Goal: Task Accomplishment & Management: Use online tool/utility

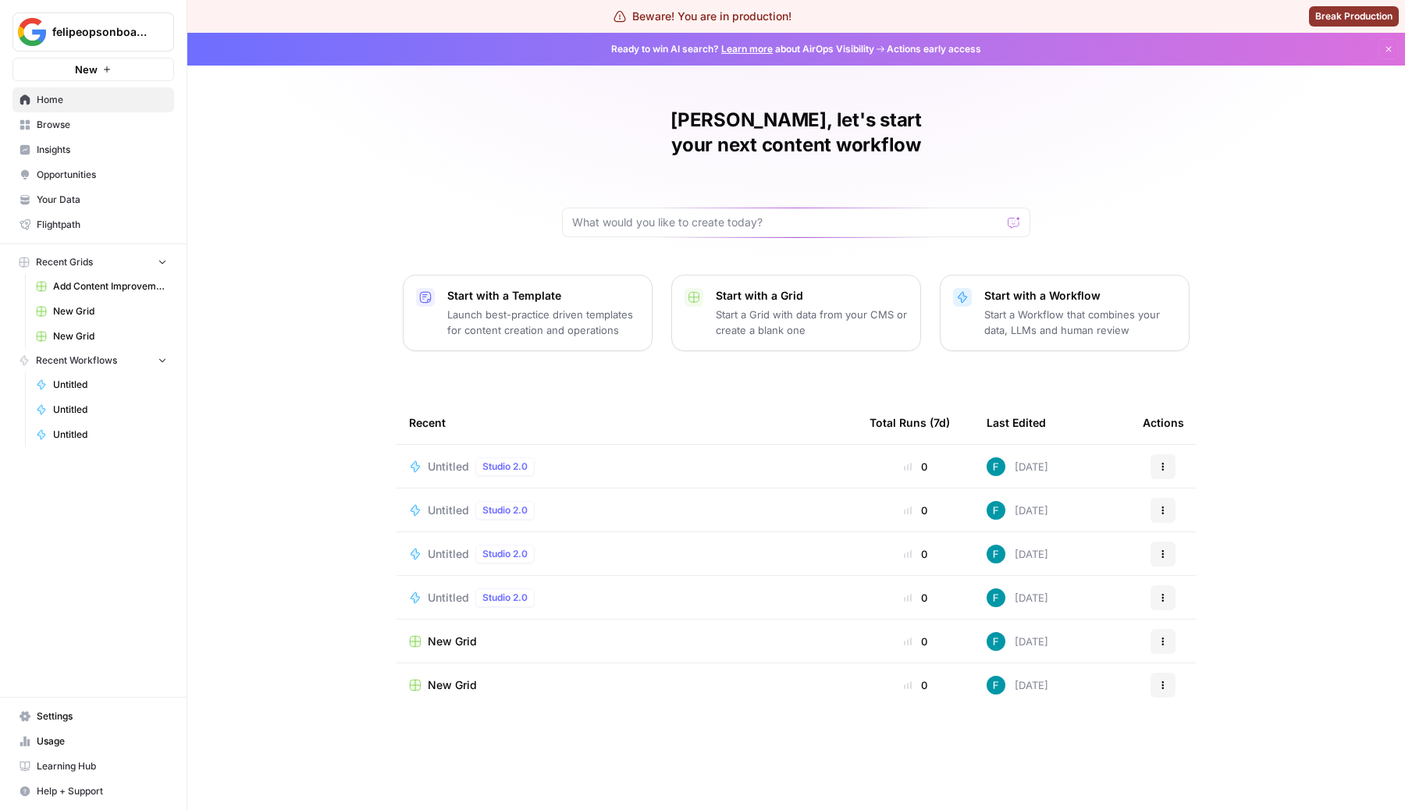
click at [440, 459] on span "Untitled" at bounding box center [448, 467] width 41 height 16
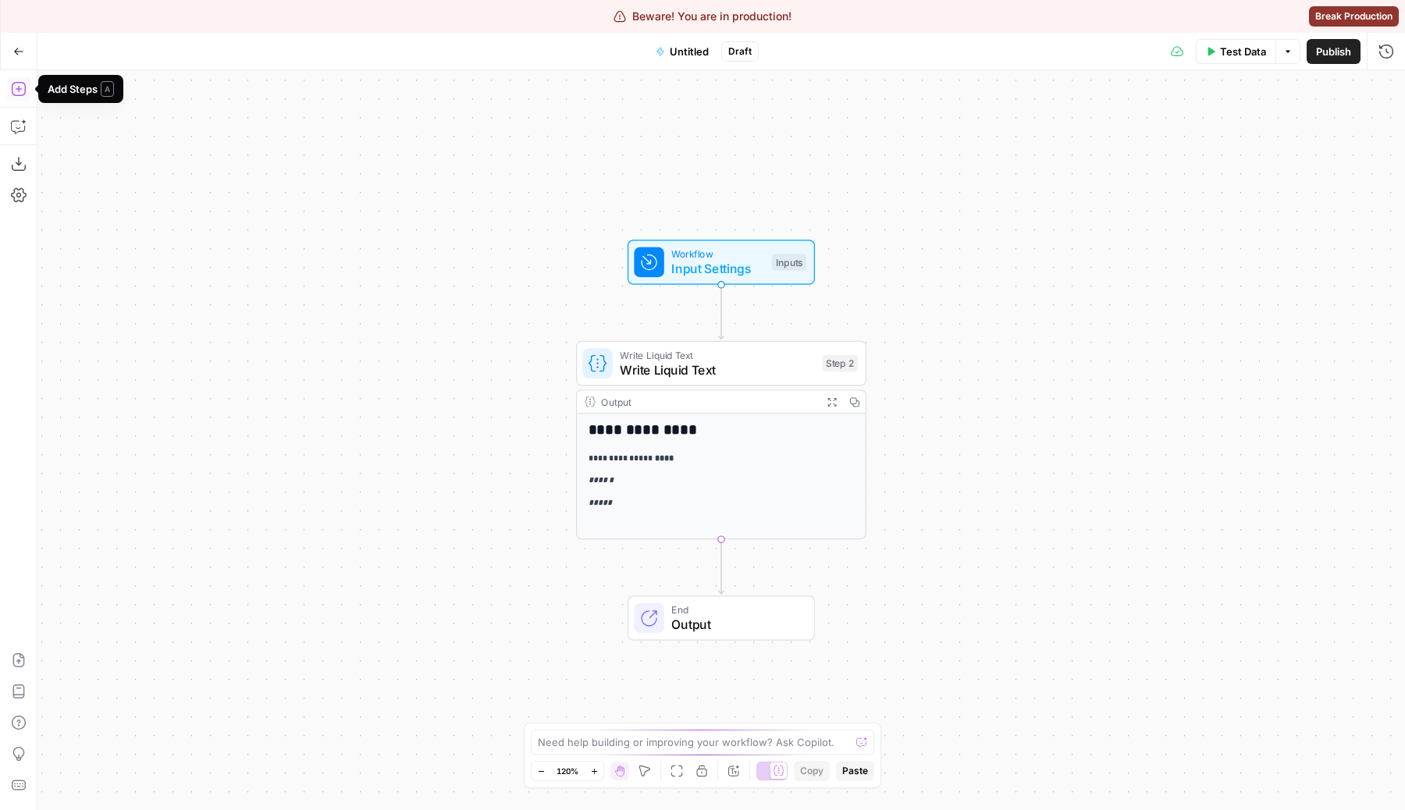
click at [20, 80] on button "Add Steps" at bounding box center [18, 88] width 25 height 25
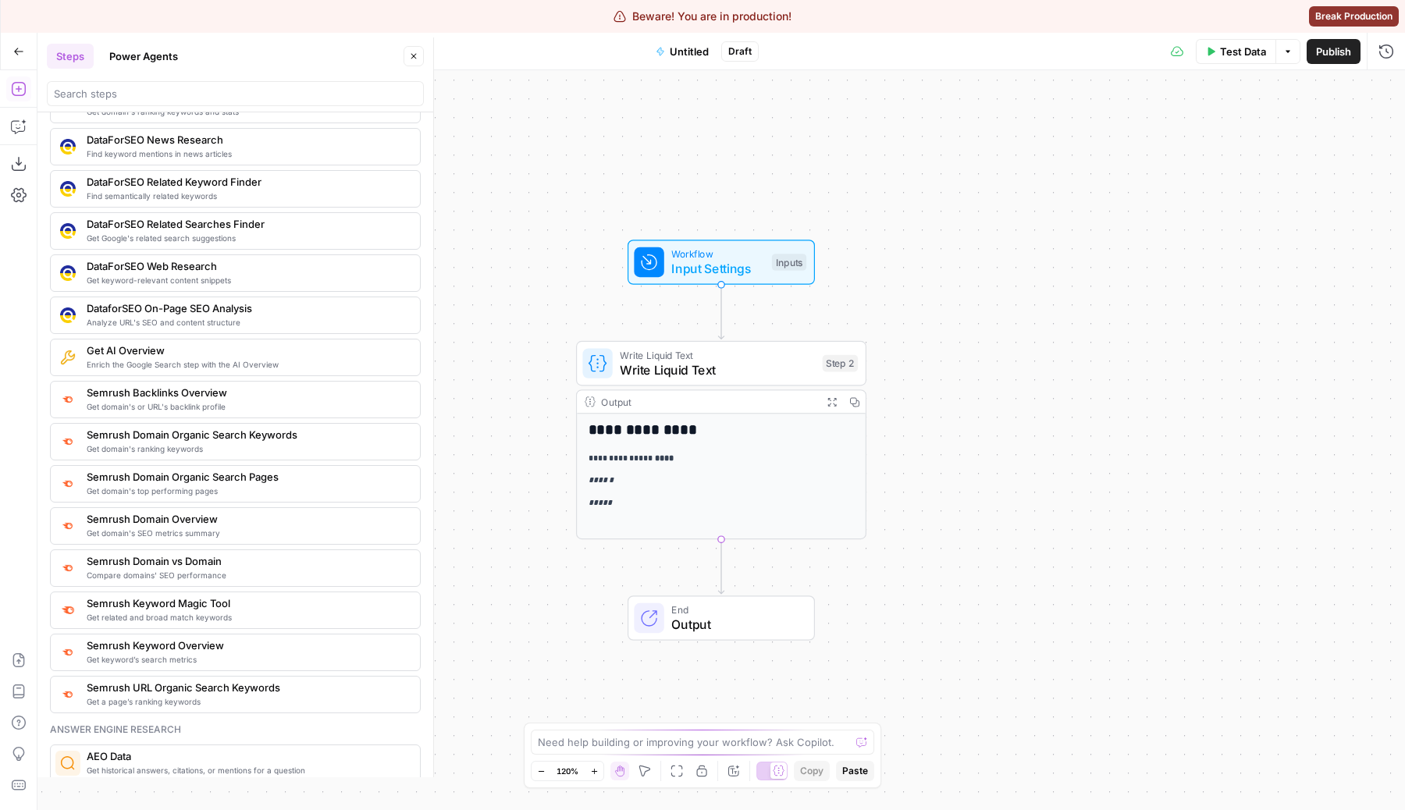
scroll to position [1347, 0]
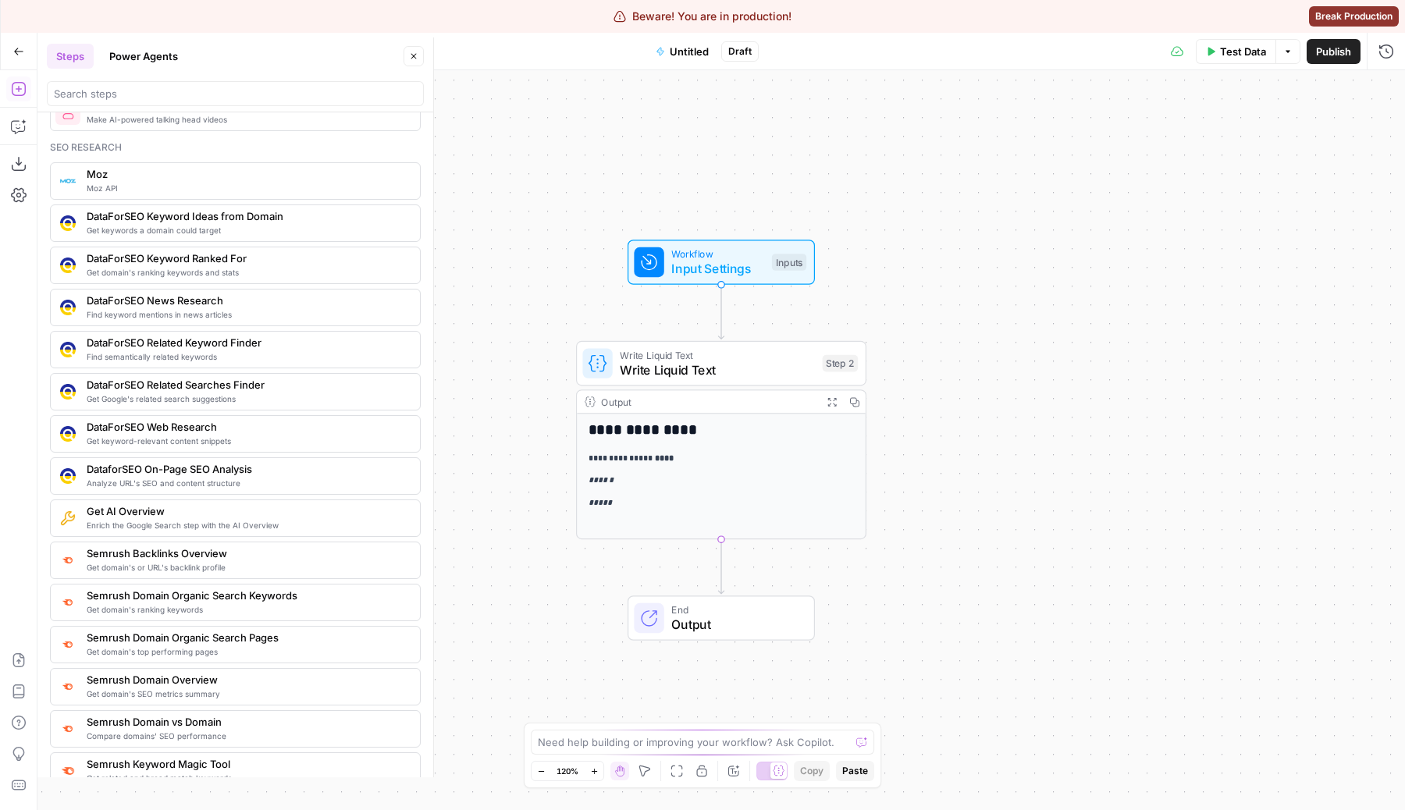
drag, startPoint x: 126, startPoint y: 154, endPoint x: 66, endPoint y: 148, distance: 60.3
click at [65, 148] on div "Seo research Moz API Moz Get keywords a domain could target DataForSEO Keyword …" at bounding box center [235, 507] width 371 height 734
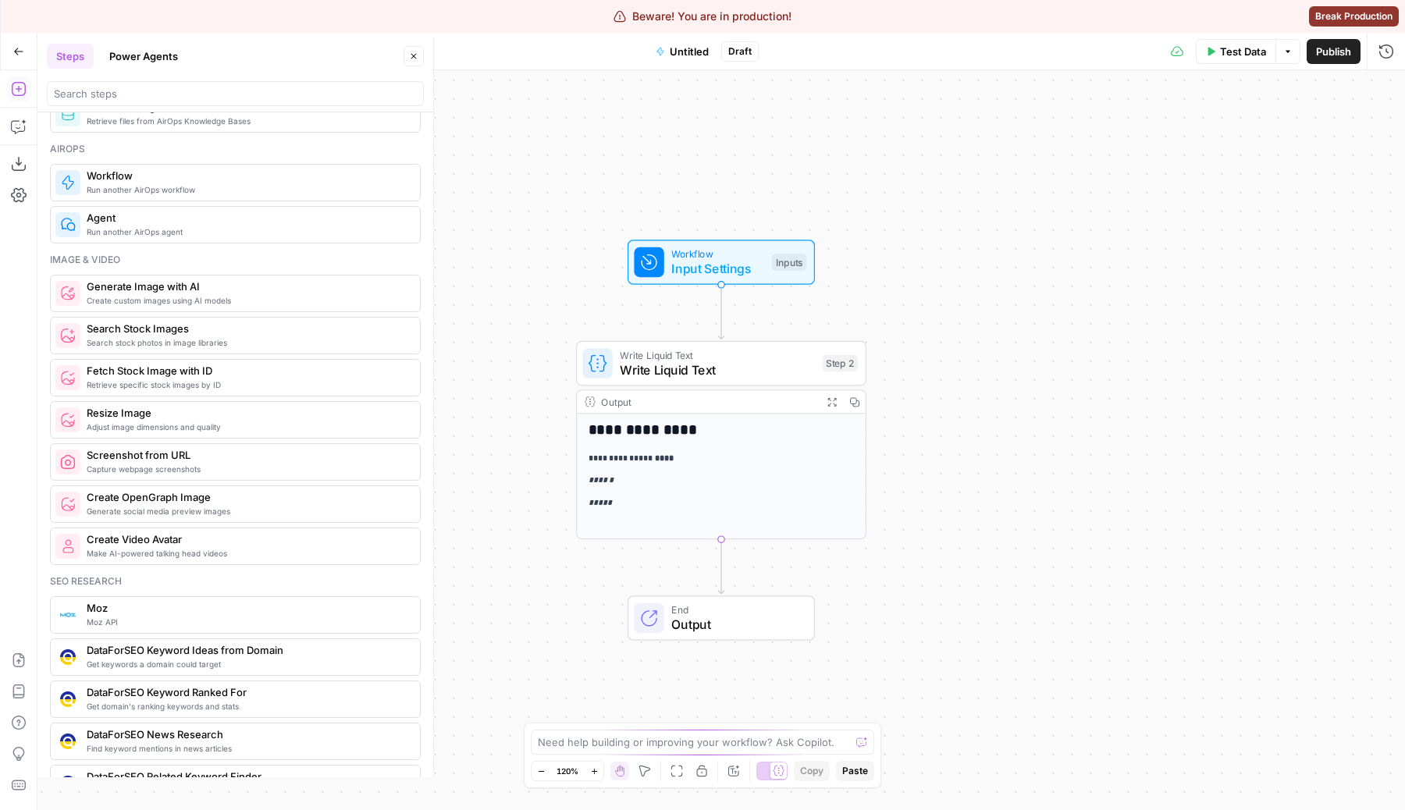
scroll to position [895, 0]
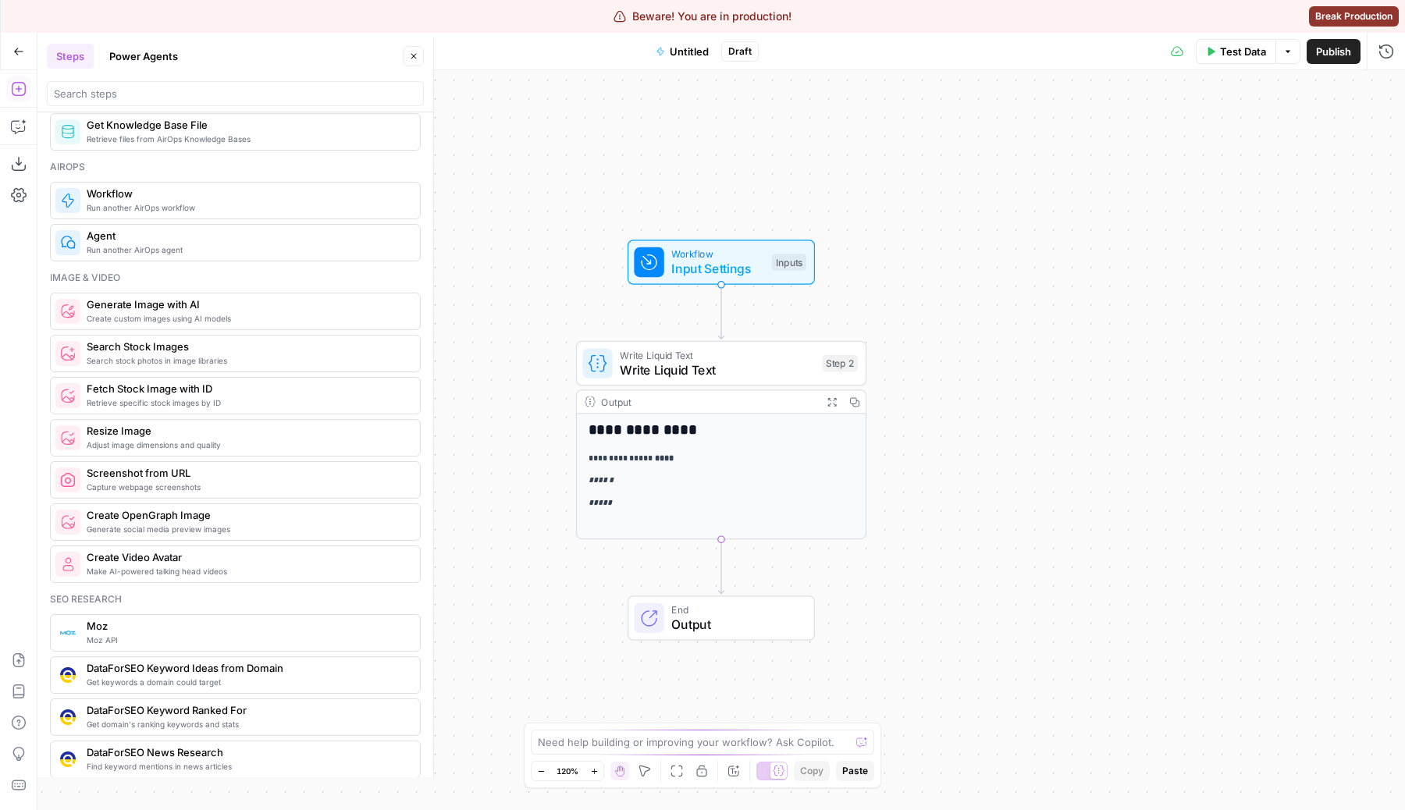
drag, startPoint x: 151, startPoint y: 275, endPoint x: 32, endPoint y: 275, distance: 118.6
click at [32, 275] on body "**********" at bounding box center [702, 405] width 1405 height 810
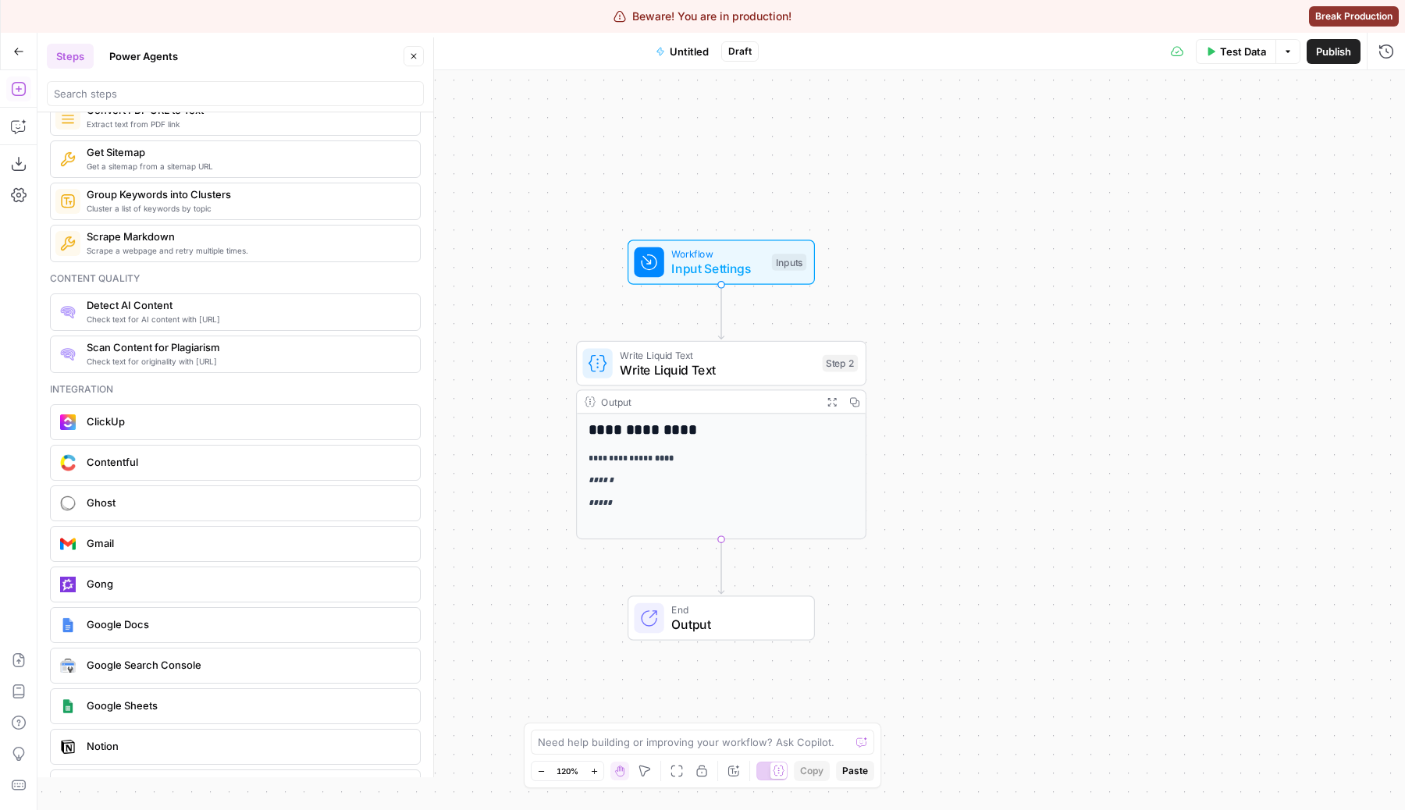
scroll to position [2407, 0]
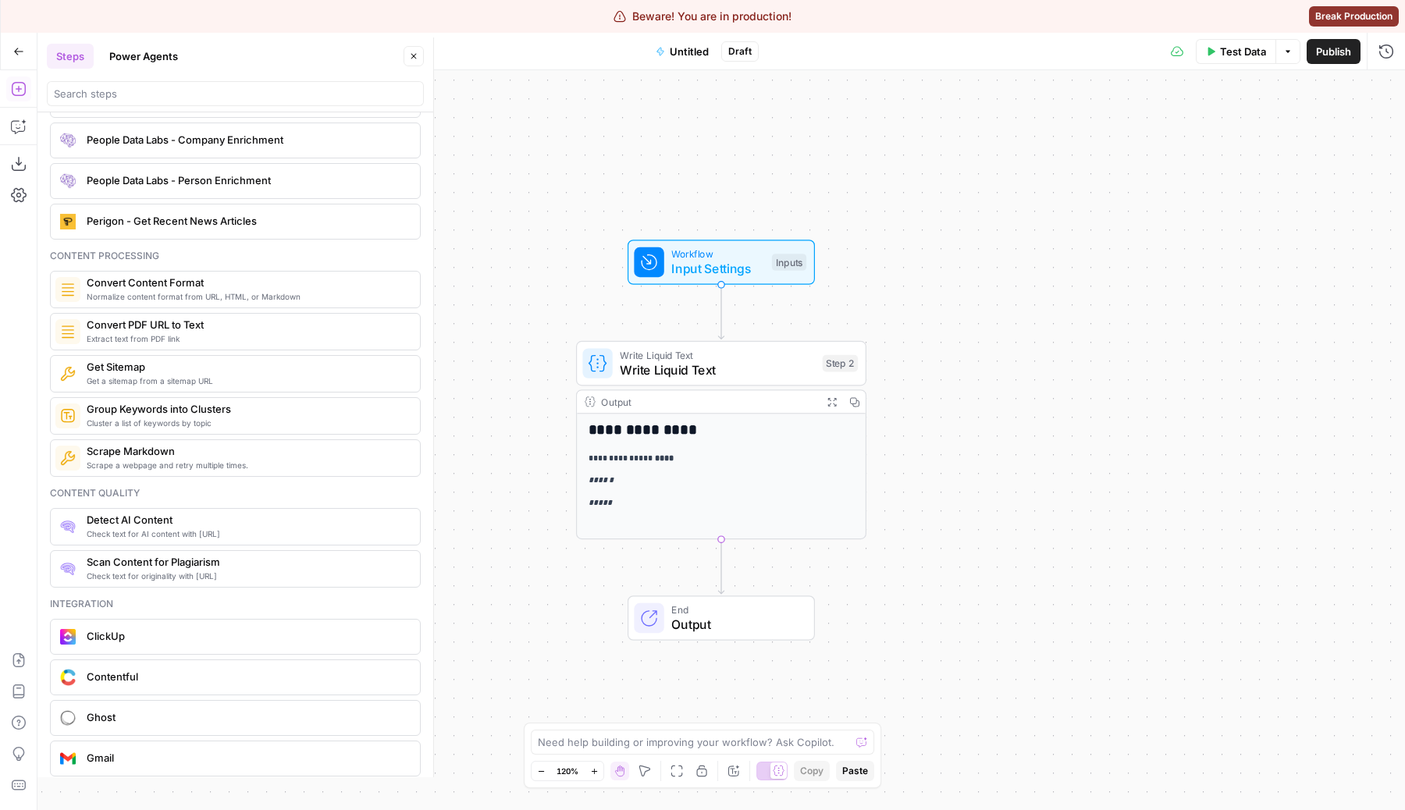
click at [96, 604] on div "Integration" at bounding box center [235, 604] width 371 height 14
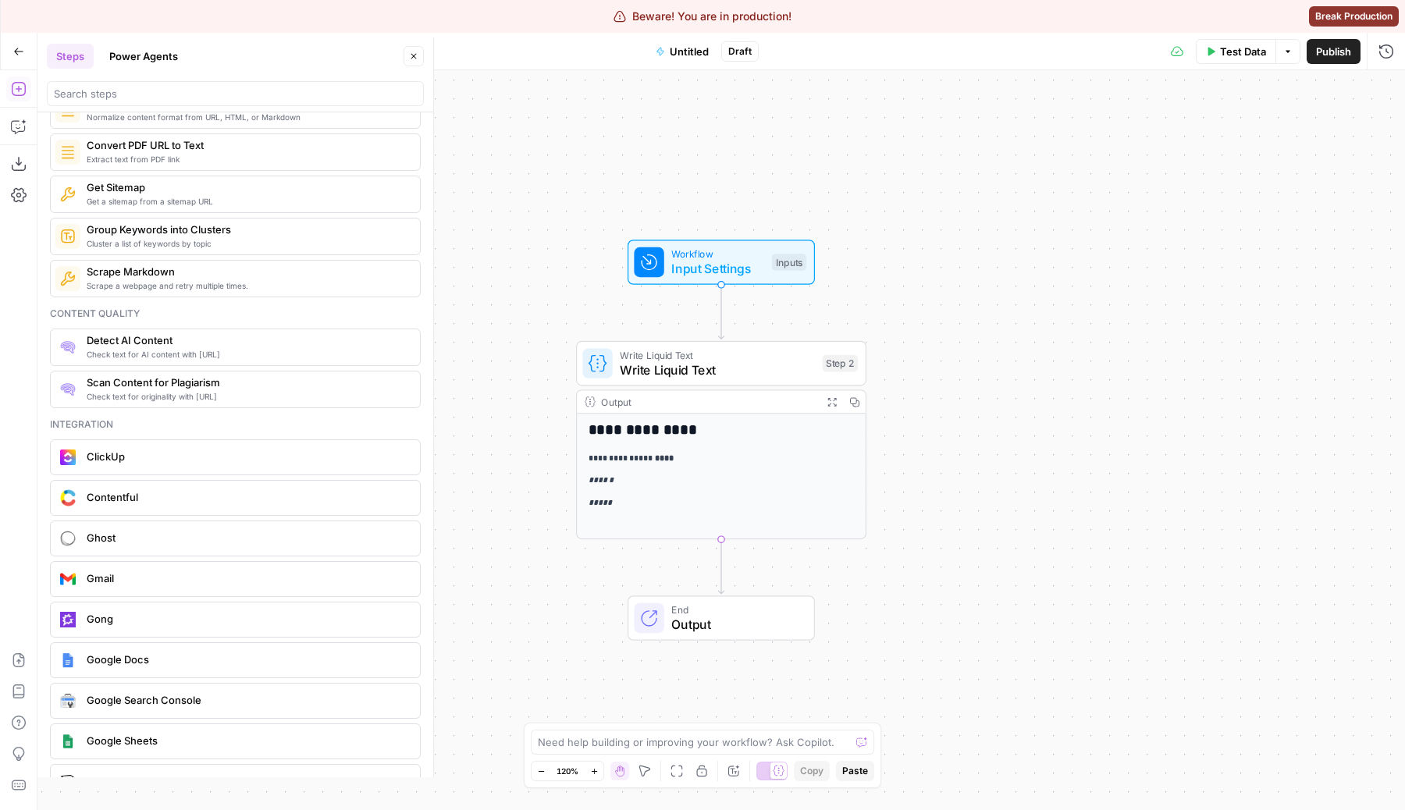
scroll to position [2943, 0]
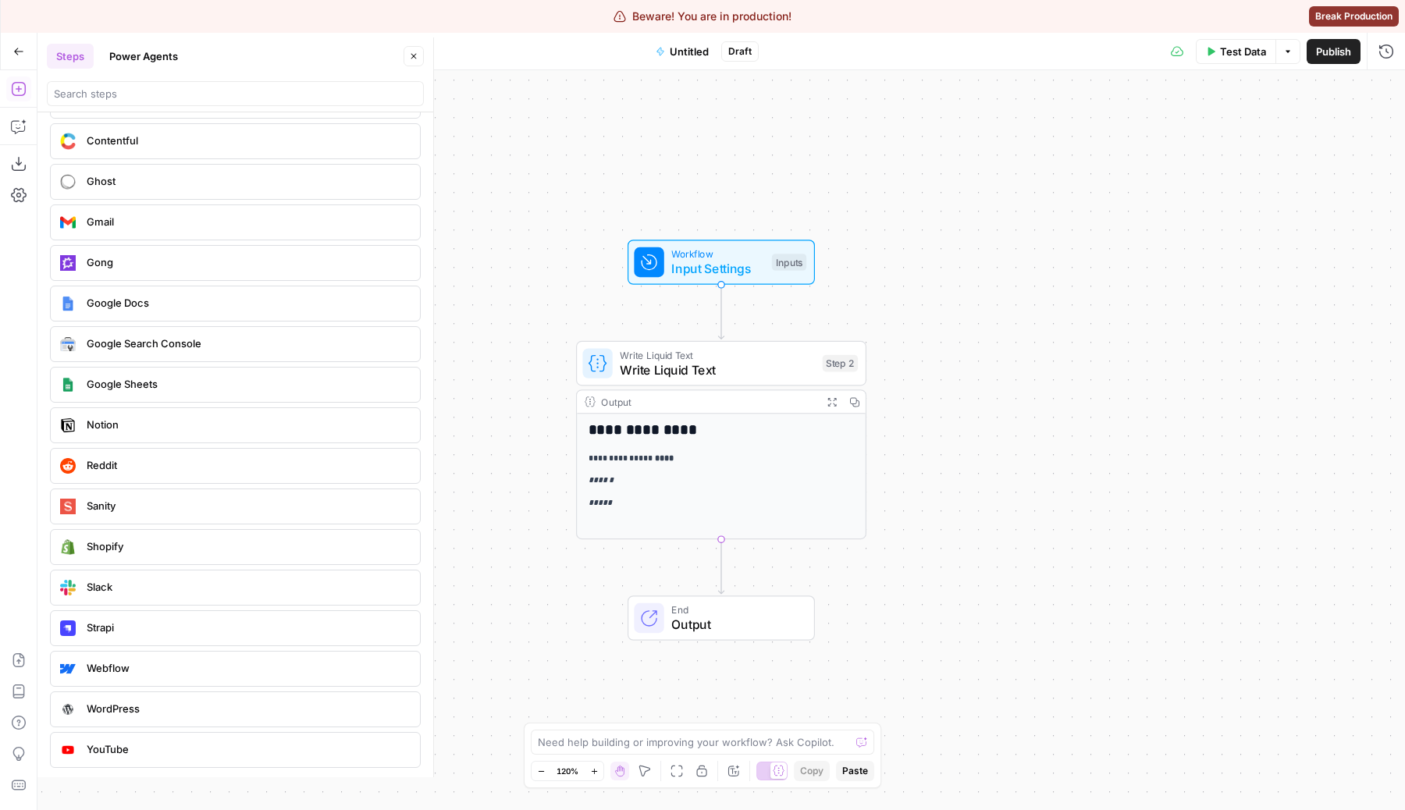
click at [232, 318] on div "Google Docs" at bounding box center [235, 304] width 371 height 36
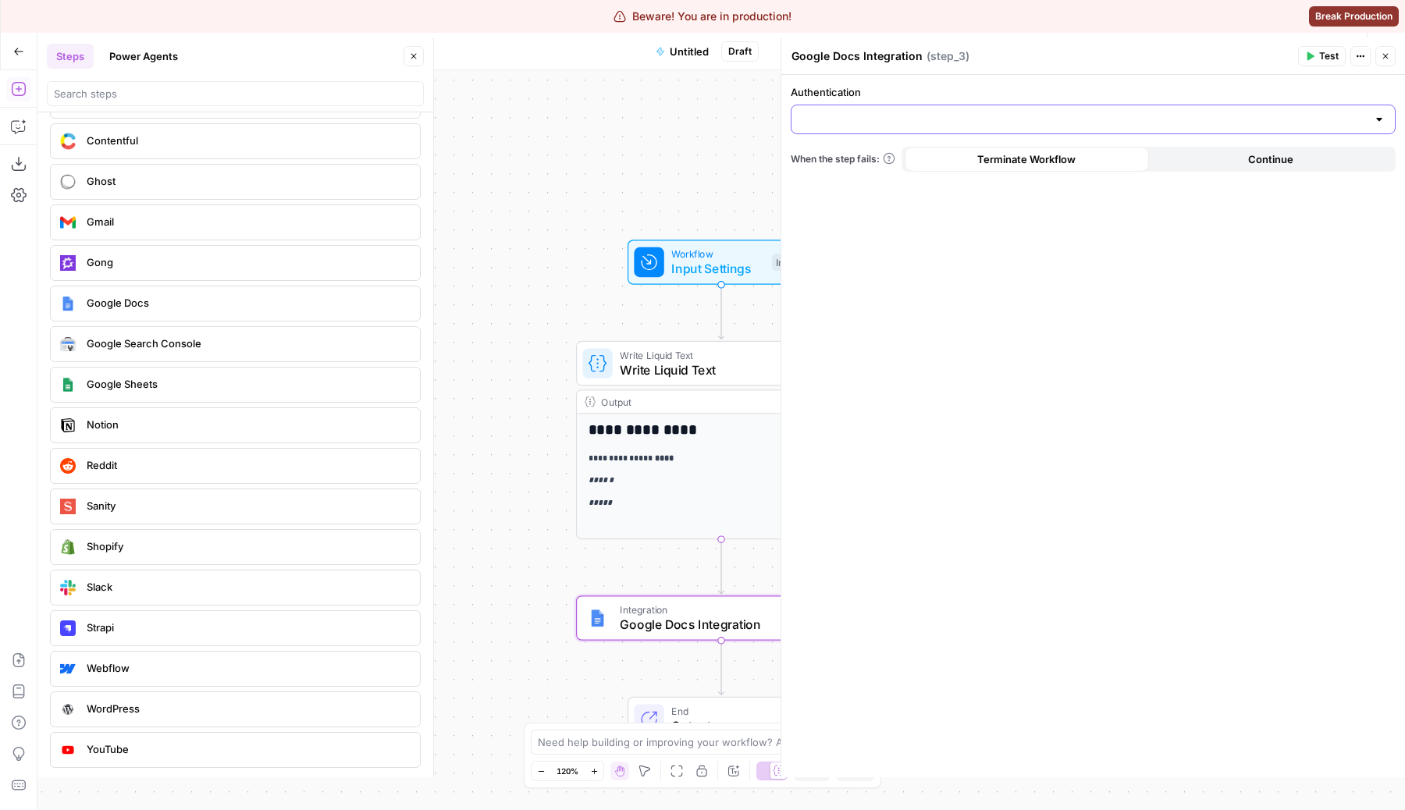
click at [843, 115] on input "Authentication" at bounding box center [1084, 120] width 566 height 16
click at [896, 342] on div "Authentication When the step fails: Terminate Workflow Continue" at bounding box center [1092, 426] width 623 height 702
click at [1393, 56] on button "Close" at bounding box center [1385, 56] width 20 height 20
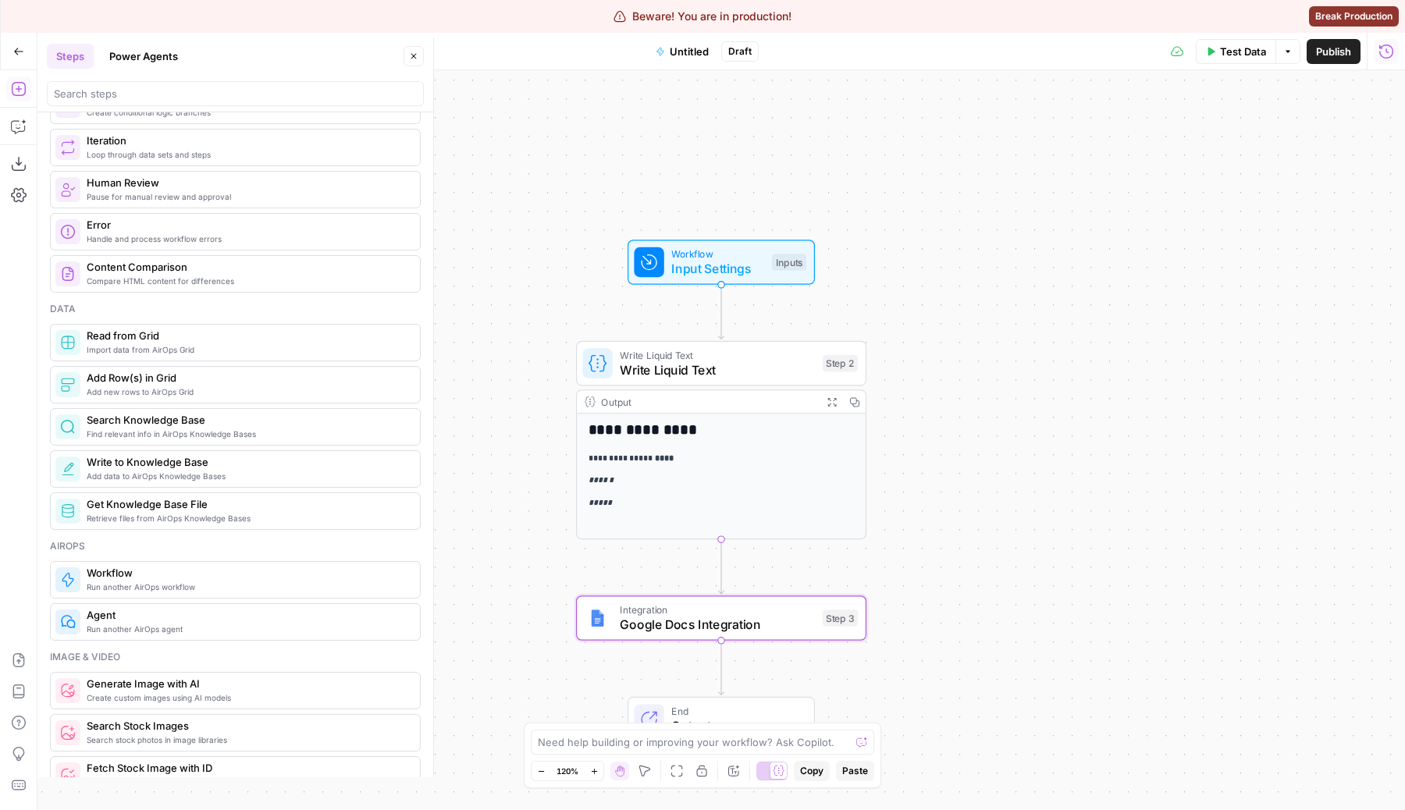
scroll to position [511, 0]
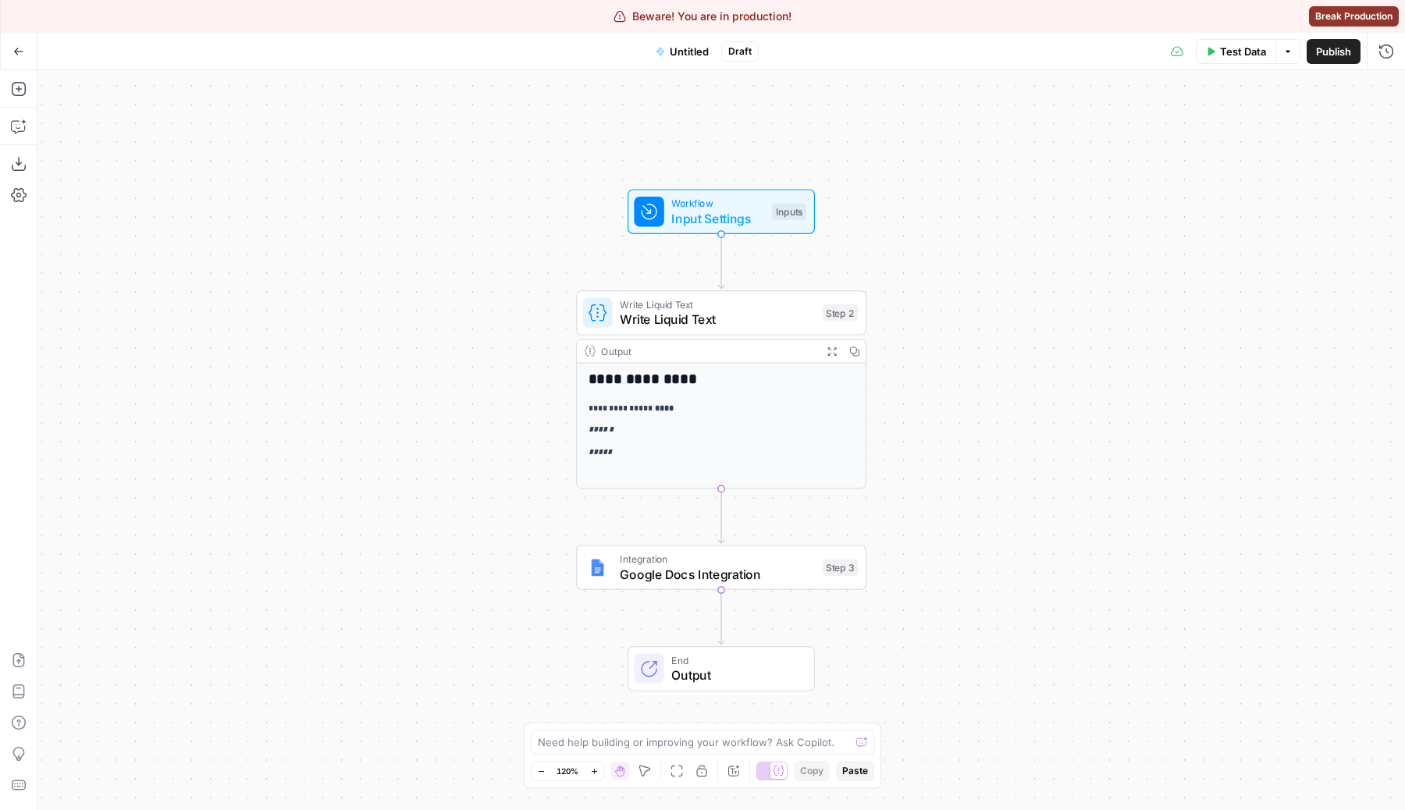
click at [8, 40] on button "Go Back" at bounding box center [19, 51] width 28 height 28
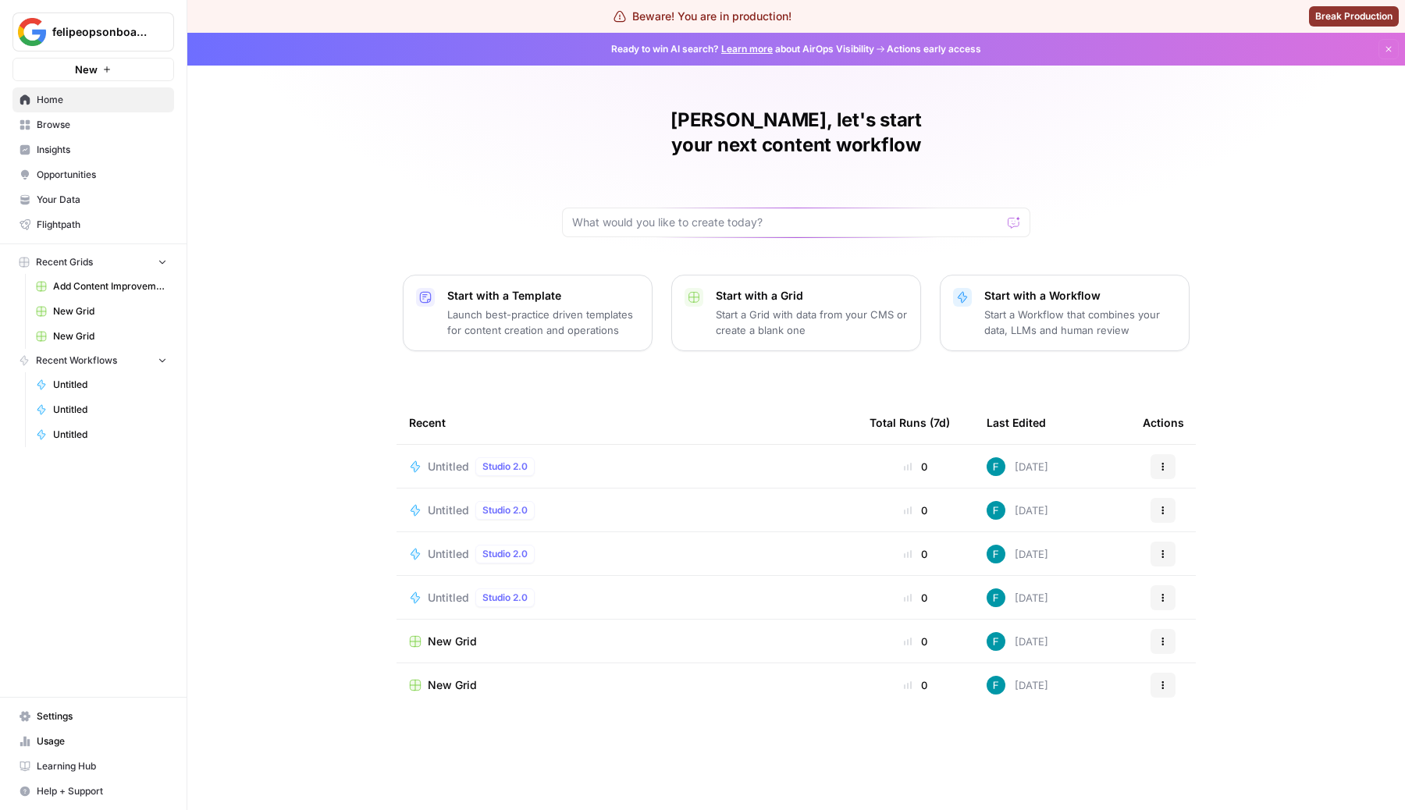
click at [91, 108] on link "Home" at bounding box center [93, 99] width 162 height 25
click at [90, 119] on span "Browse" at bounding box center [102, 125] width 130 height 14
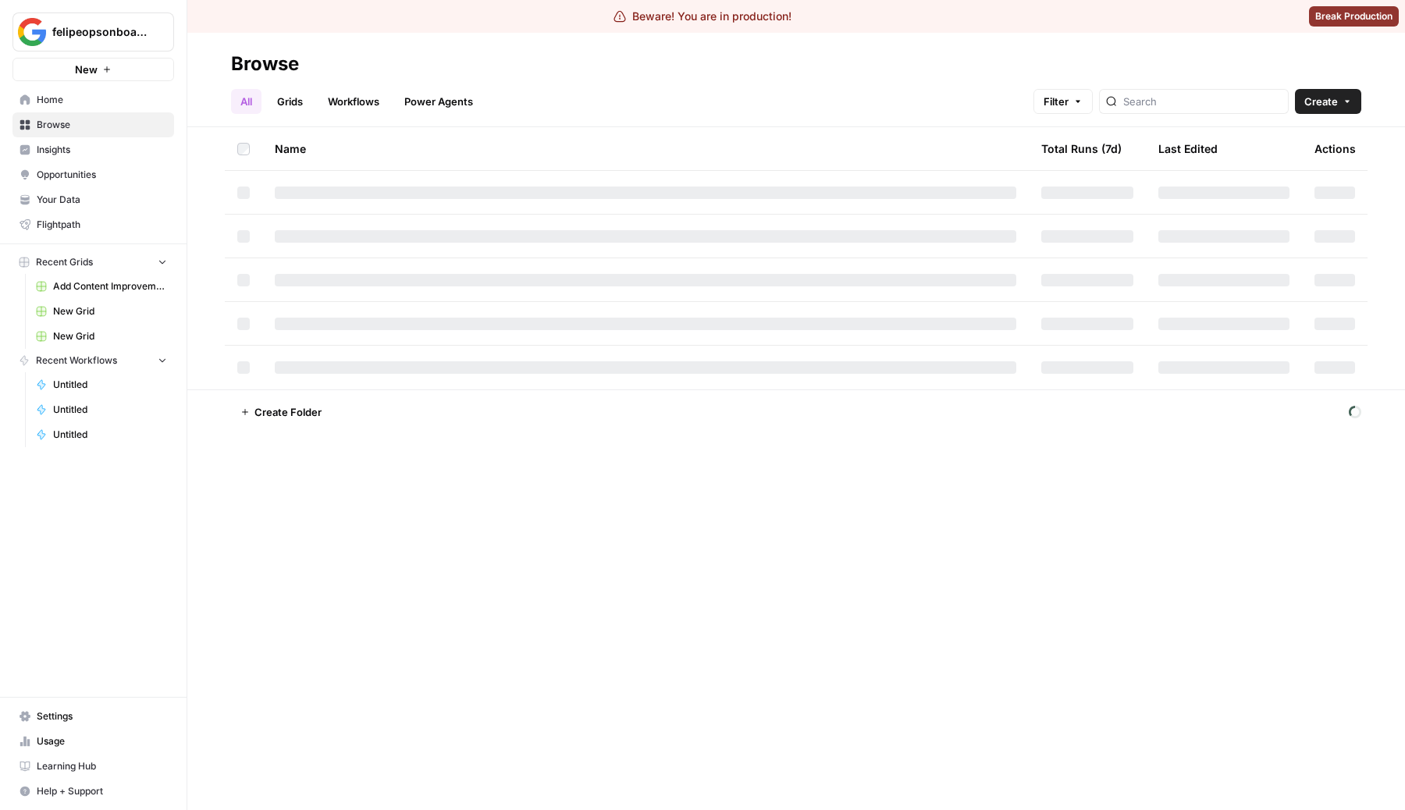
click at [1333, 108] on span "Create" at bounding box center [1321, 102] width 34 height 16
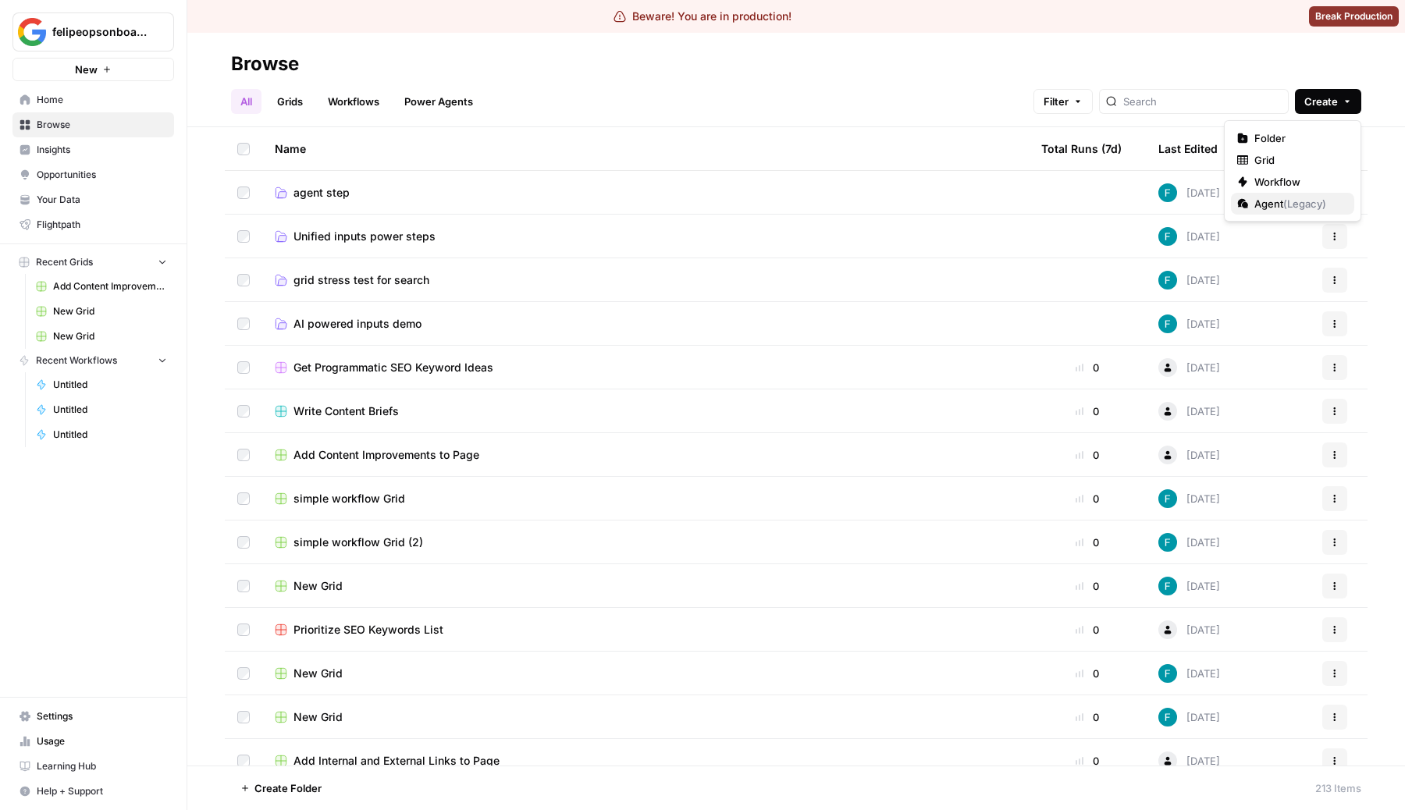
click at [1288, 212] on button "Agent ( Legacy )" at bounding box center [1292, 204] width 123 height 22
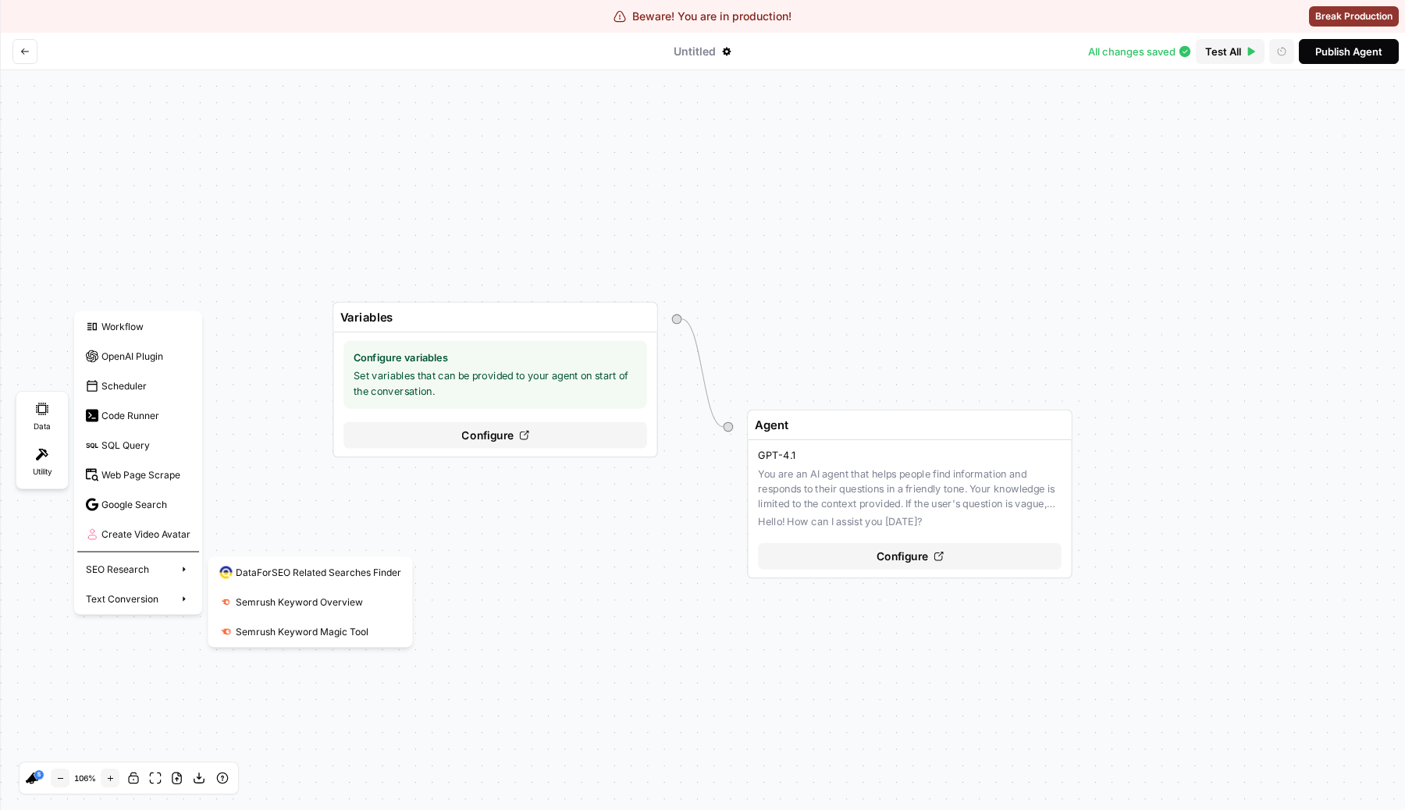
click at [416, 655] on div "Variables Configure variables Set variables that can be provided to your agent …" at bounding box center [702, 440] width 1405 height 740
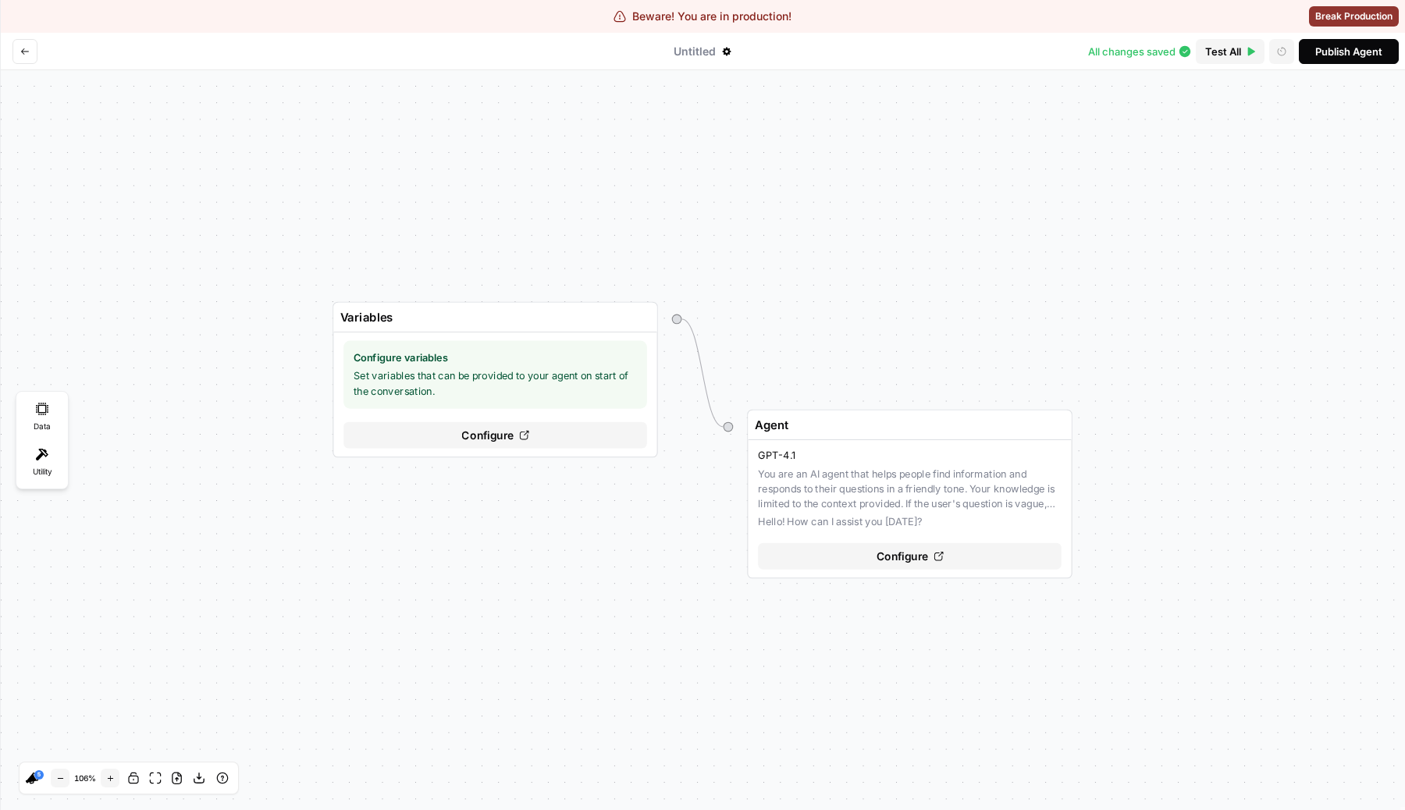
click at [28, 47] on icon "Go back" at bounding box center [24, 51] width 9 height 9
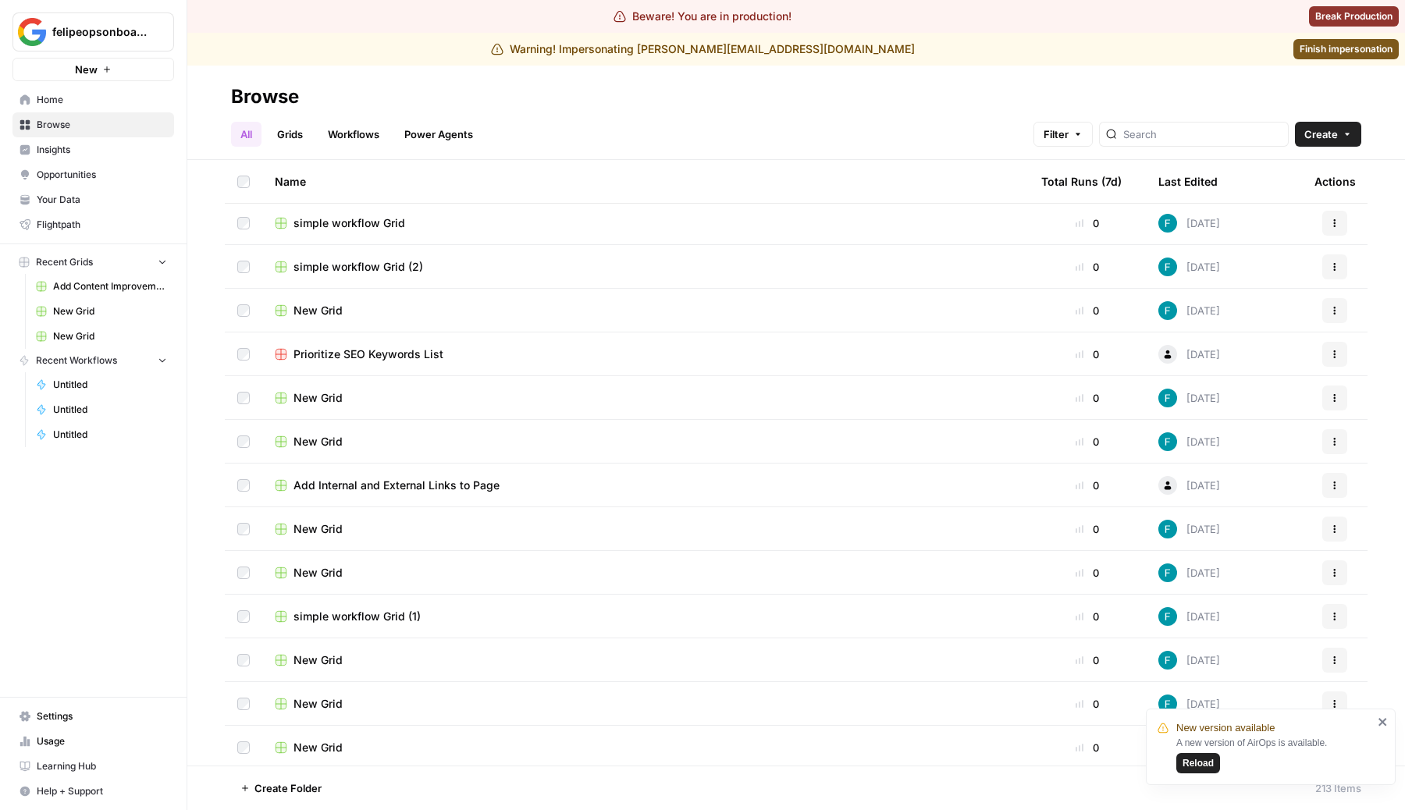
scroll to position [311, 0]
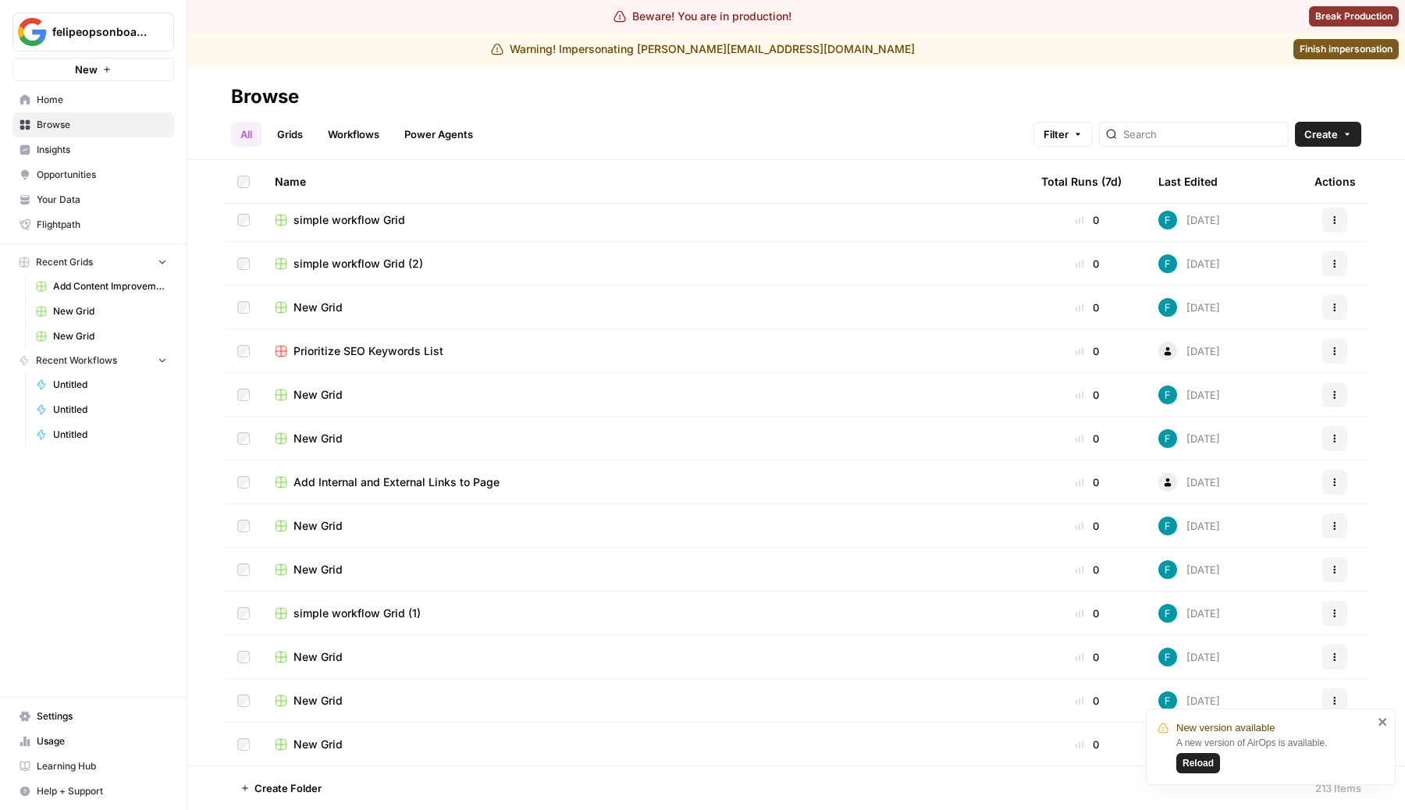
click at [375, 127] on link "Workflows" at bounding box center [353, 134] width 70 height 25
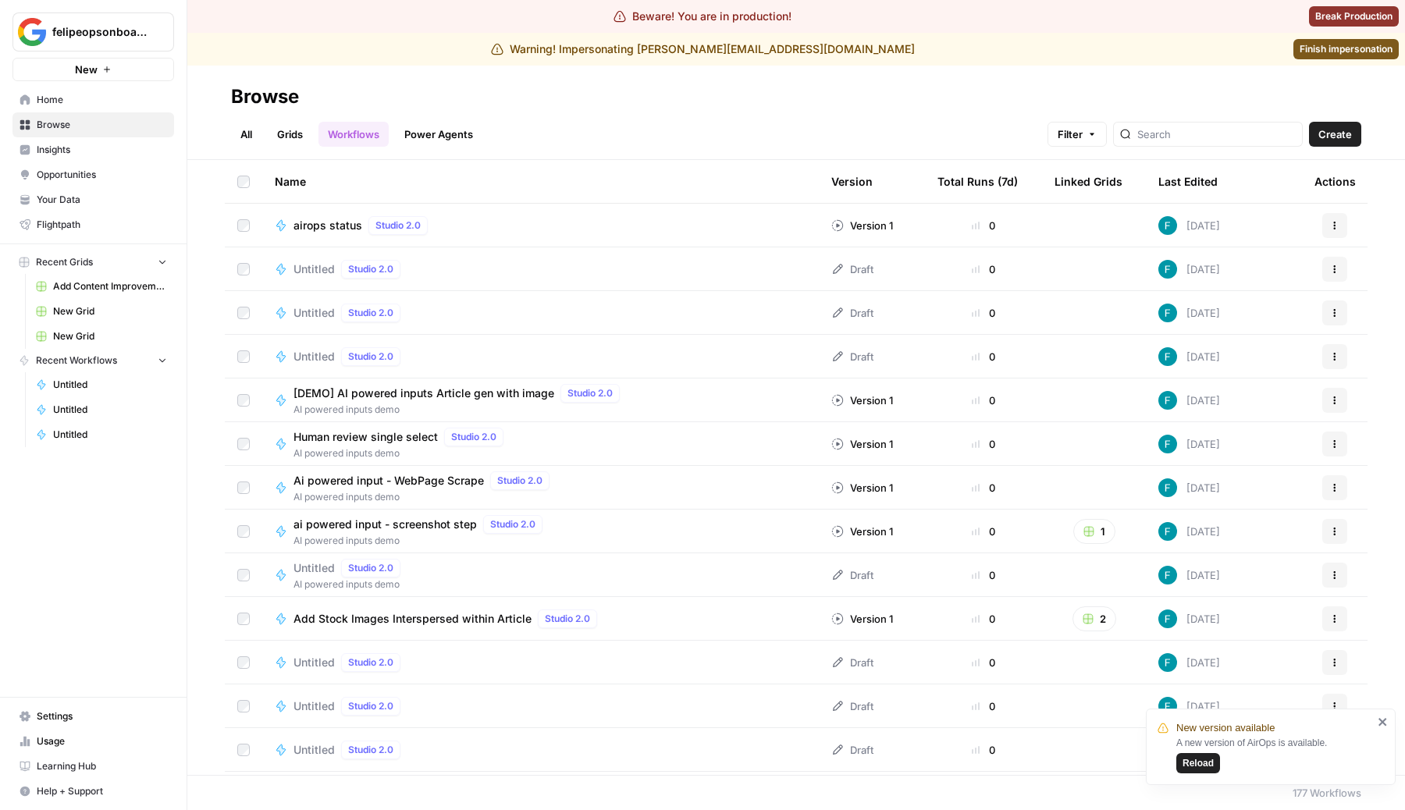
click at [412, 260] on div "Untitled Studio 2.0" at bounding box center [540, 269] width 531 height 19
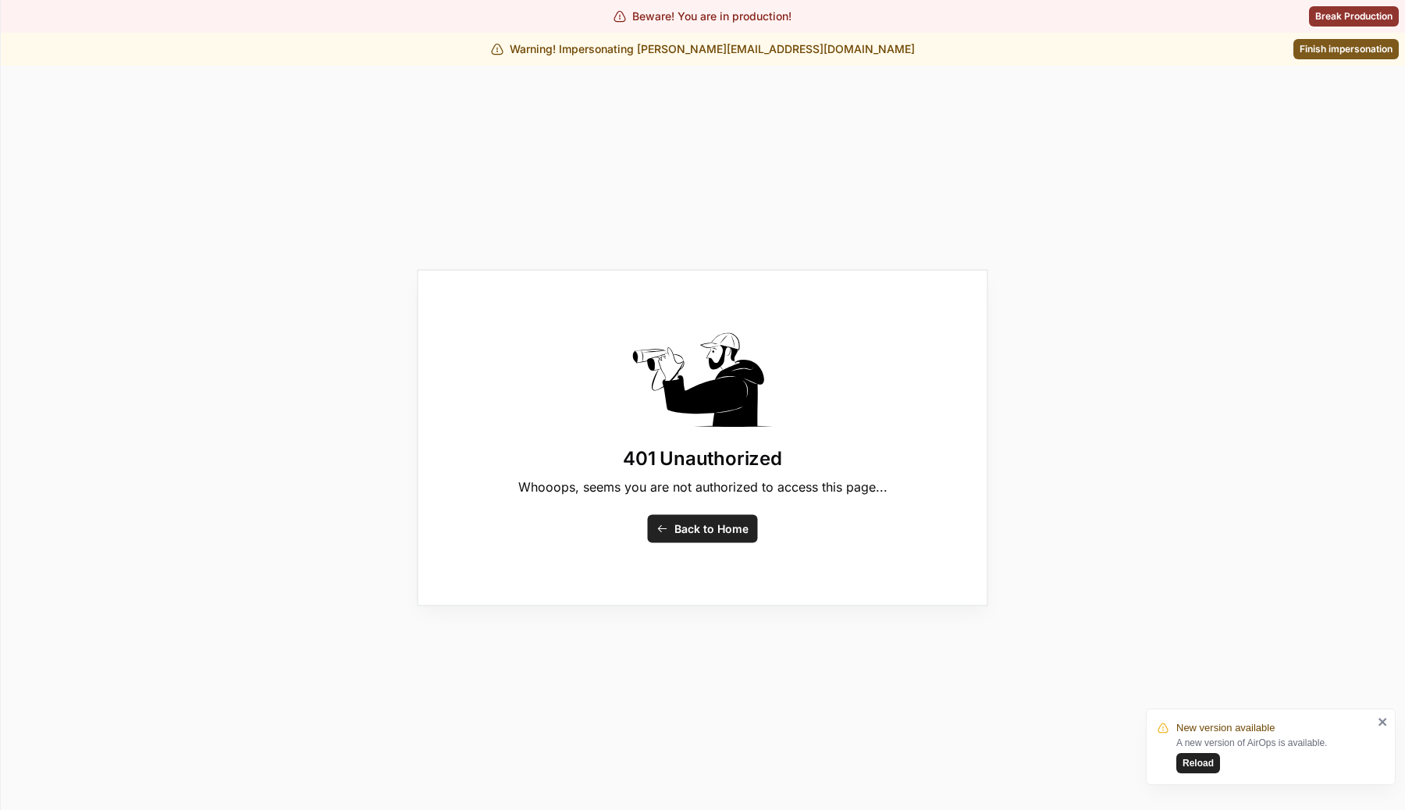
click at [438, 256] on div "401 Unauthorized Whooops, seems you are not authorized to access this page... B…" at bounding box center [702, 438] width 570 height 411
